Goal: Use online tool/utility: Use online tool/utility

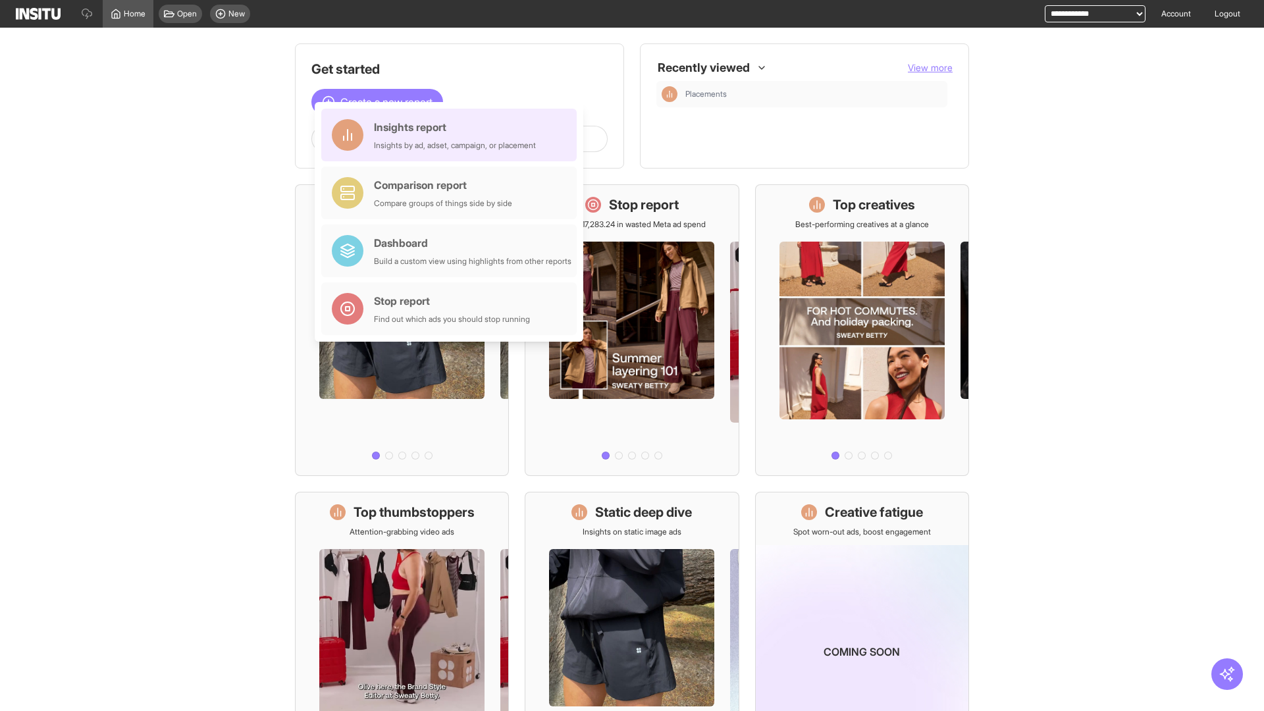
click at [452, 135] on div "Insights report Insights by ad, adset, campaign, or placement" at bounding box center [455, 135] width 162 height 32
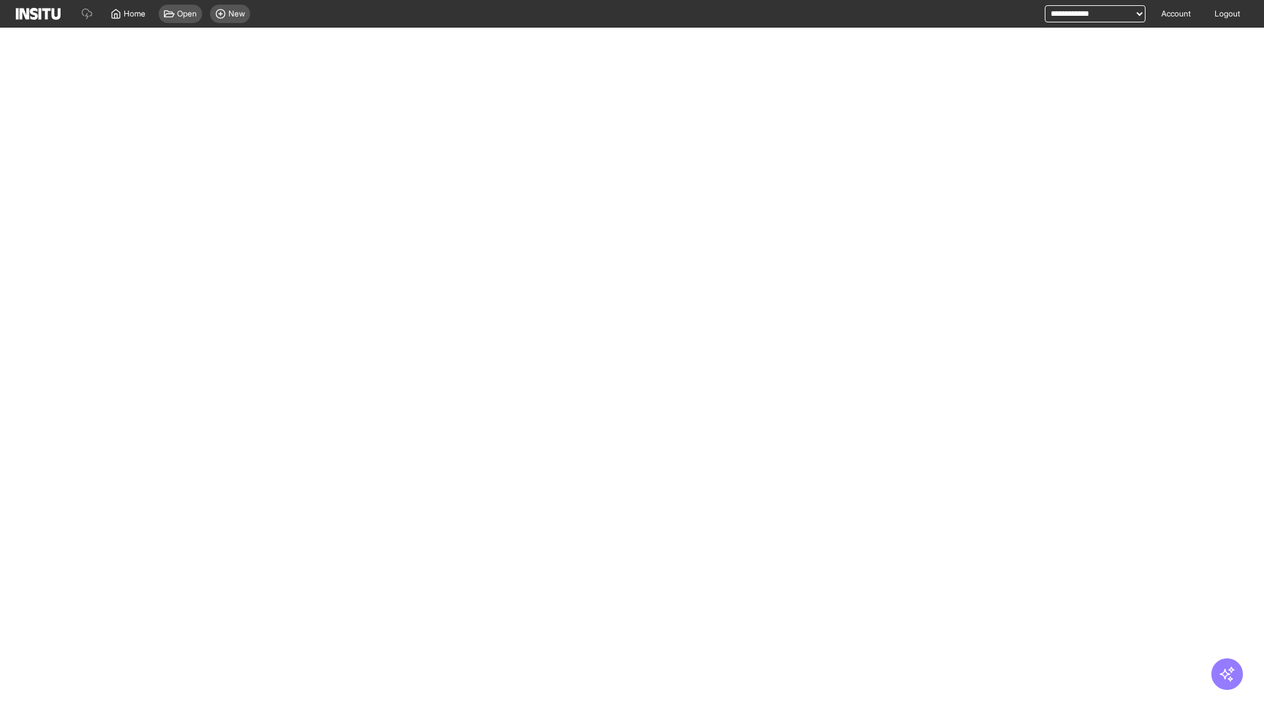
select select "**"
